Goal: Check status: Check status

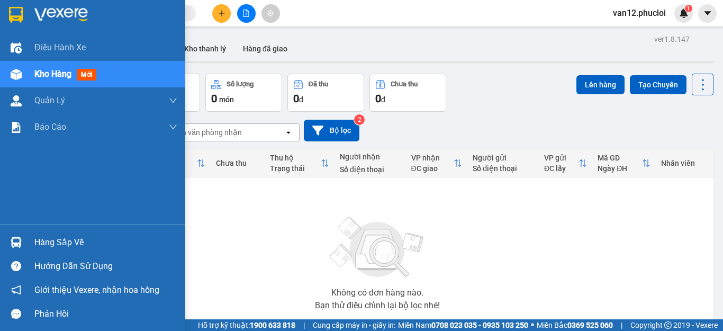
click at [15, 240] on img at bounding box center [16, 242] width 11 height 11
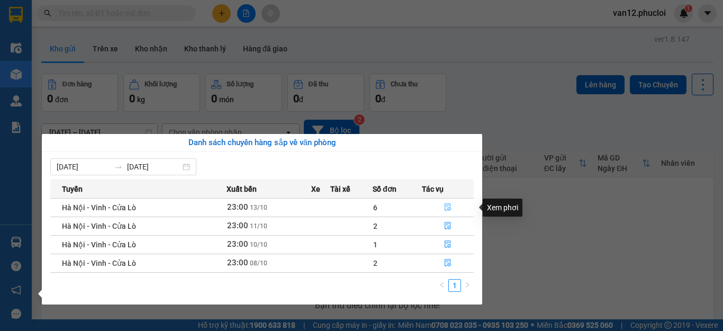
click at [447, 204] on icon "file-done" at bounding box center [447, 207] width 6 height 7
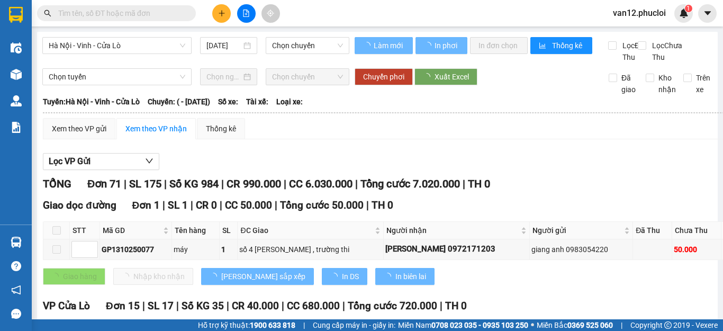
click at [704, 192] on div "TỔNG Đơn 71 | SL 175 | Số KG 984 | CR 990.000 | CC 6.030.000 | Tổng cước 7.020.…" at bounding box center [443, 184] width 800 height 16
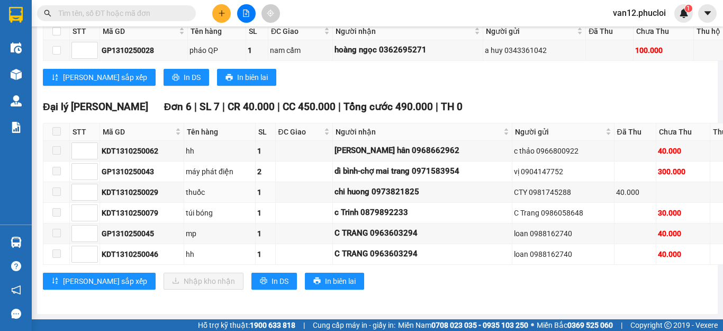
scroll to position [2587, 0]
